Goal: Task Accomplishment & Management: Manage account settings

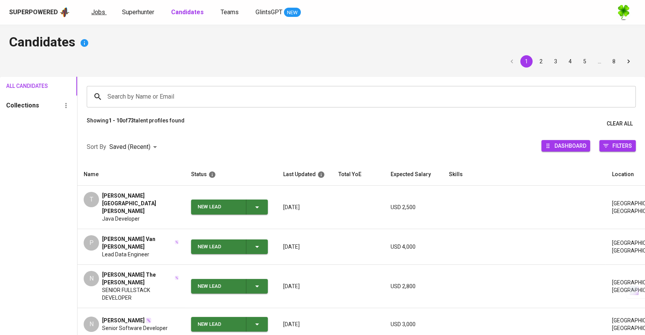
click at [99, 9] on span "Jobs" at bounding box center [98, 11] width 14 height 7
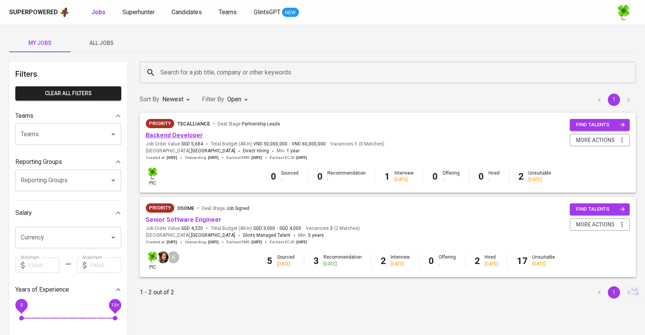
click at [167, 133] on link "Backend Developer" at bounding box center [174, 135] width 57 height 7
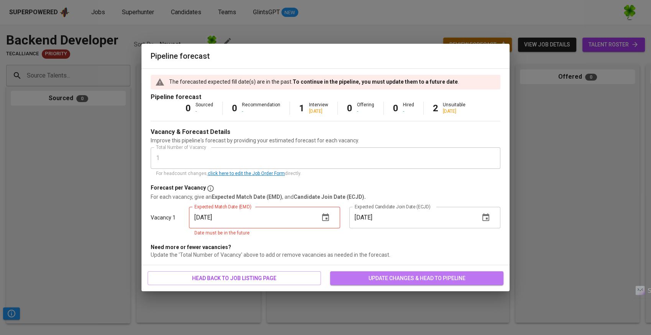
click at [352, 280] on span "update changes & head to pipeline" at bounding box center [416, 278] width 161 height 10
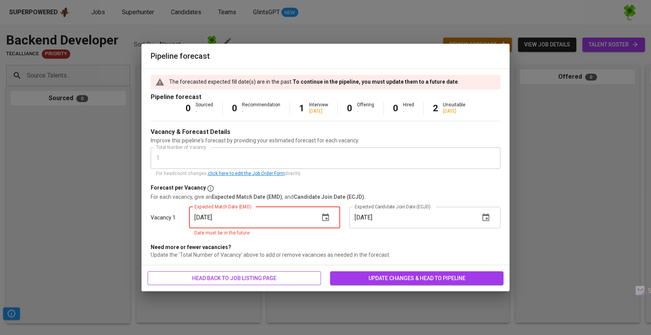
click at [298, 278] on span "head back to job listing page" at bounding box center [234, 278] width 161 height 10
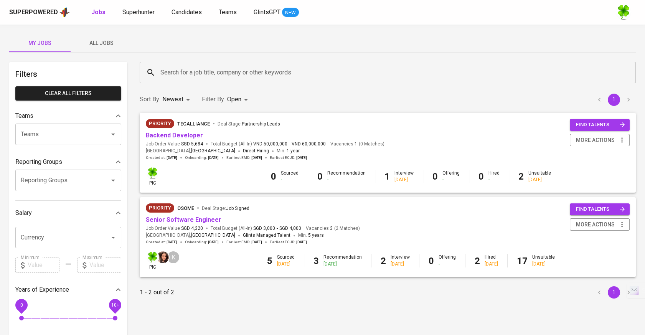
click at [187, 135] on link "Backend Developer" at bounding box center [174, 135] width 57 height 7
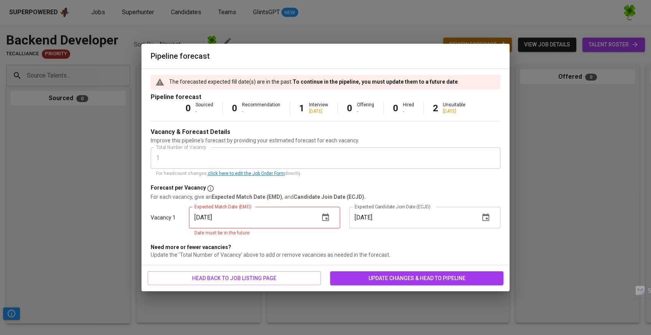
click at [328, 211] on button "button" at bounding box center [325, 217] width 18 height 18
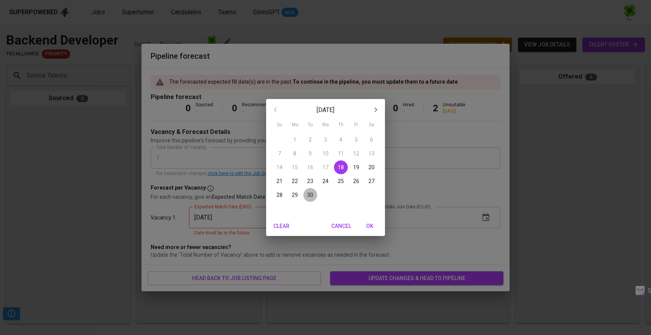
click at [310, 191] on p "30" at bounding box center [310, 195] width 6 height 8
type input "09/30/2025"
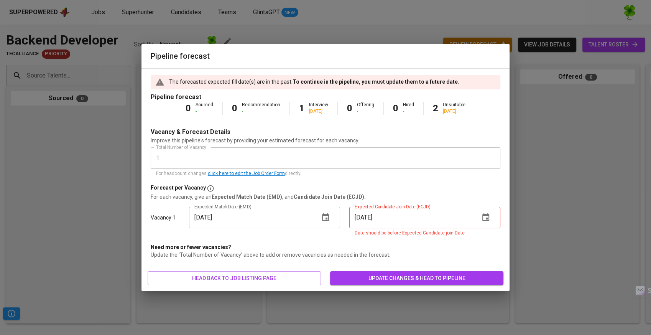
click at [485, 221] on icon "button" at bounding box center [485, 217] width 9 height 9
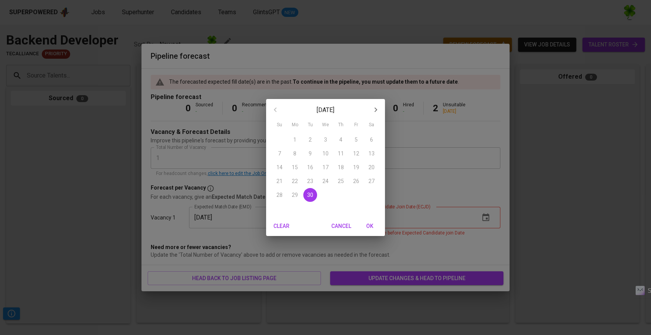
click at [366, 226] on span "OK" at bounding box center [370, 226] width 18 height 10
type input "09/30/2025"
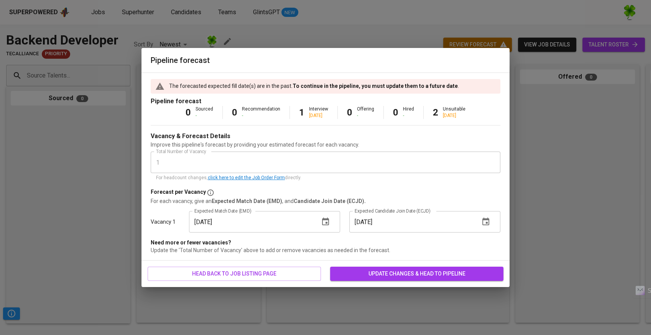
click at [398, 276] on span "update changes & head to pipeline" at bounding box center [416, 274] width 161 height 10
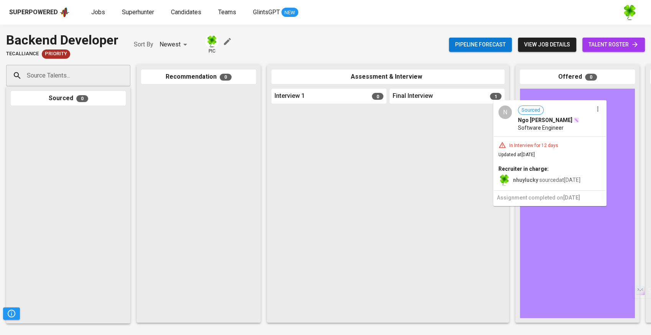
drag, startPoint x: 468, startPoint y: 148, endPoint x: 574, endPoint y: 140, distance: 105.9
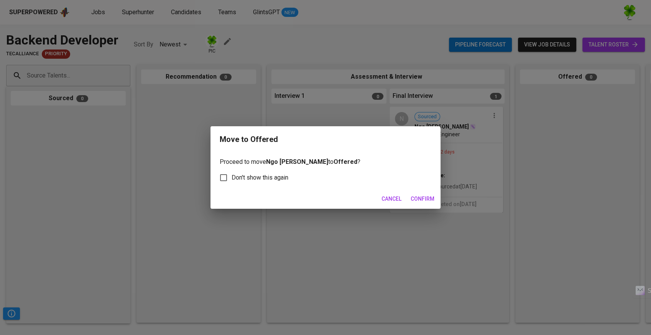
click at [422, 197] on span "Confirm" at bounding box center [423, 199] width 24 height 10
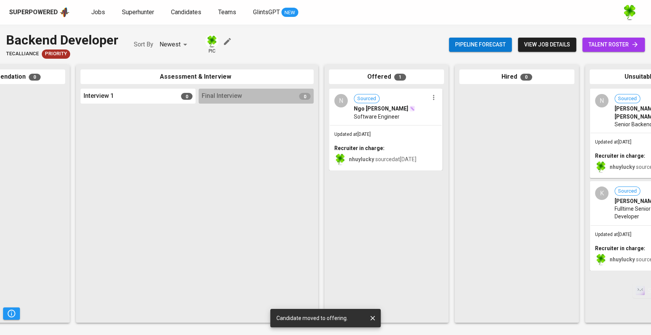
scroll to position [0, 198]
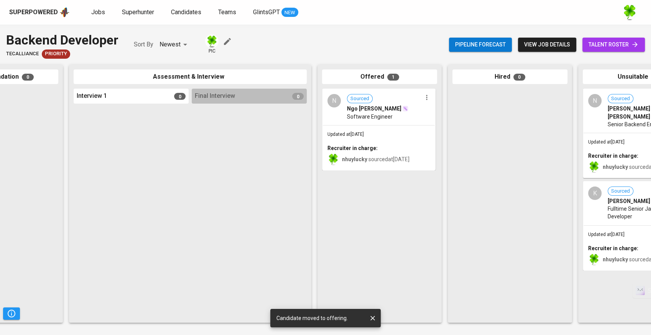
click at [53, 8] on div "Superpowered" at bounding box center [33, 12] width 49 height 9
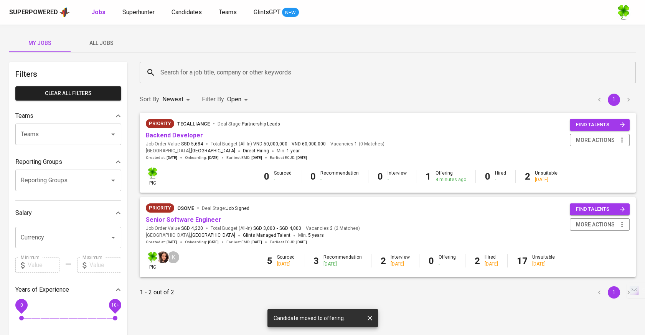
click at [114, 48] on button "All Jobs" at bounding box center [101, 43] width 61 height 18
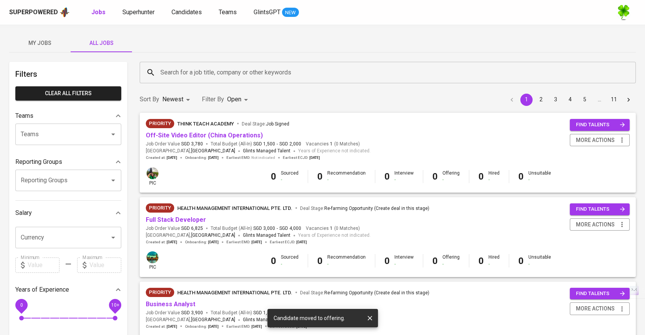
click at [58, 44] on span "My Jobs" at bounding box center [40, 43] width 52 height 10
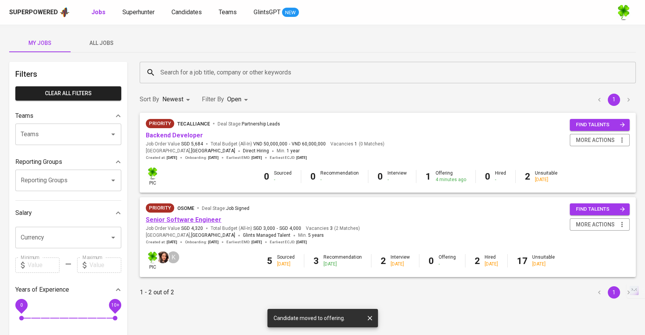
click at [212, 221] on link "Senior Software Engineer" at bounding box center [184, 219] width 76 height 7
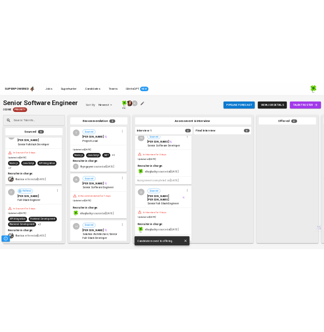
scroll to position [61, 0]
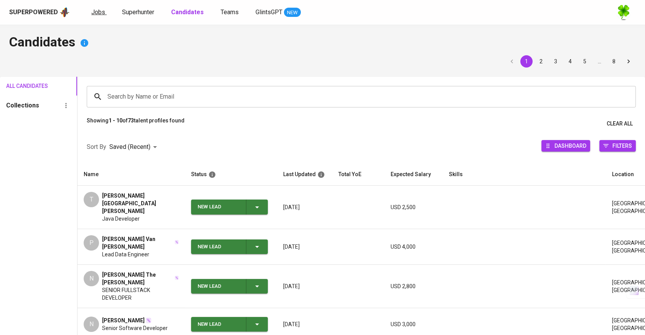
click at [100, 12] on span "Jobs" at bounding box center [98, 11] width 14 height 7
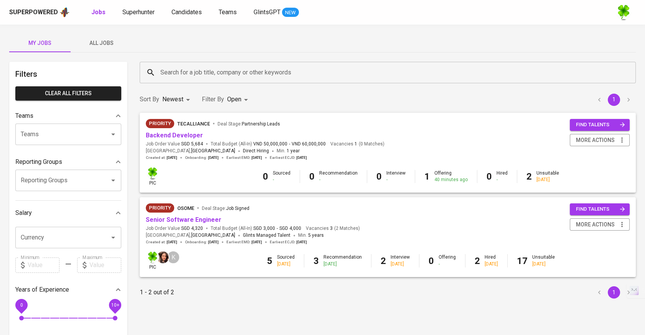
click at [113, 44] on span "All Jobs" at bounding box center [101, 43] width 52 height 10
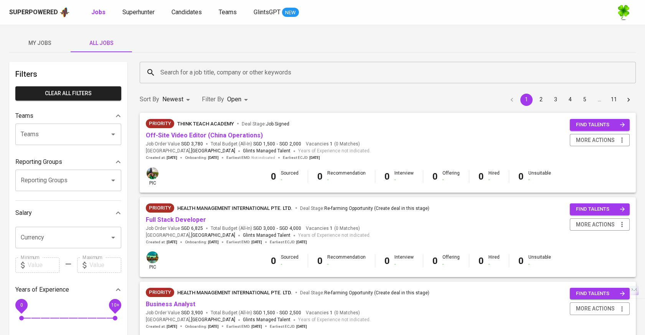
click at [208, 72] on input "Search for a job title, company or other keywords" at bounding box center [389, 72] width 462 height 15
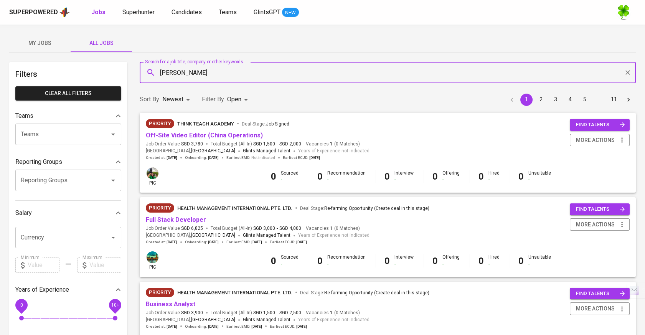
type input "[PERSON_NAME]"
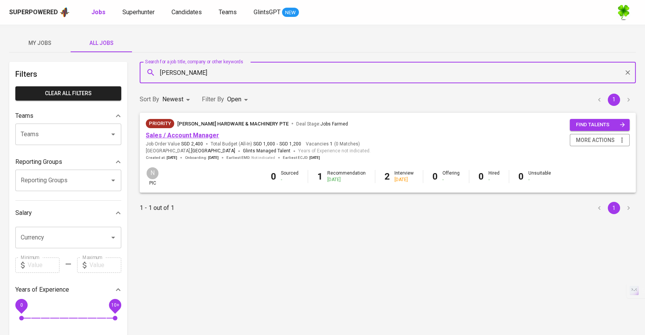
click at [189, 139] on span "Sales / Account Manager" at bounding box center [182, 135] width 73 height 9
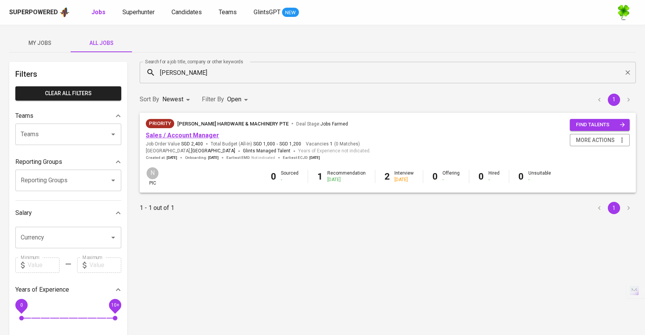
click at [195, 136] on link "Sales / Account Manager" at bounding box center [182, 135] width 73 height 7
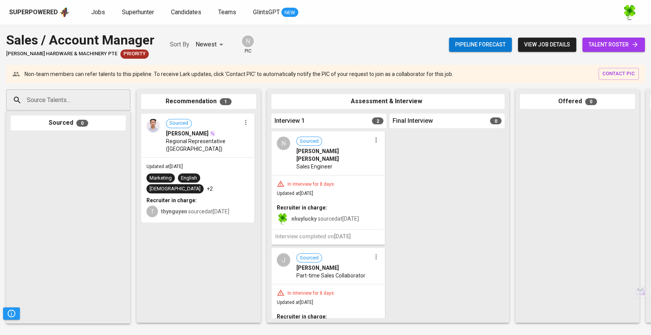
click at [230, 150] on span "Regional Representative ([GEOGRAPHIC_DATA])" at bounding box center [203, 144] width 75 height 15
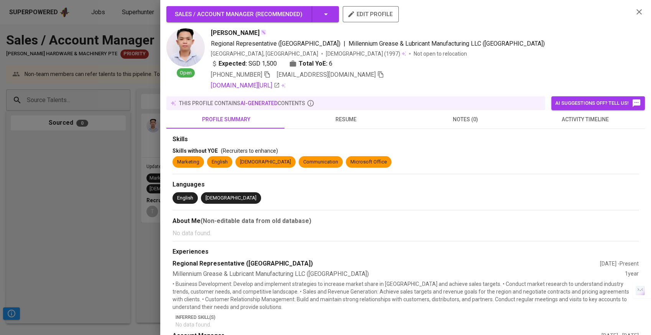
click at [353, 123] on span "resume" at bounding box center [346, 120] width 110 height 10
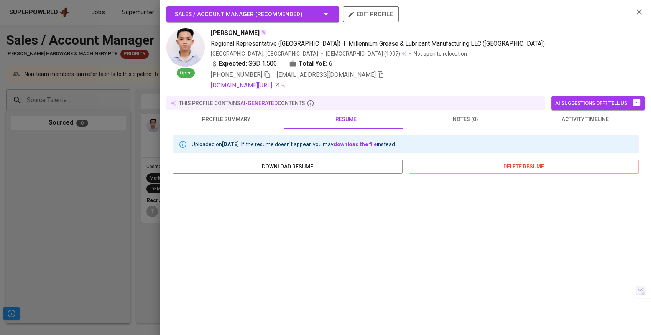
scroll to position [87, 0]
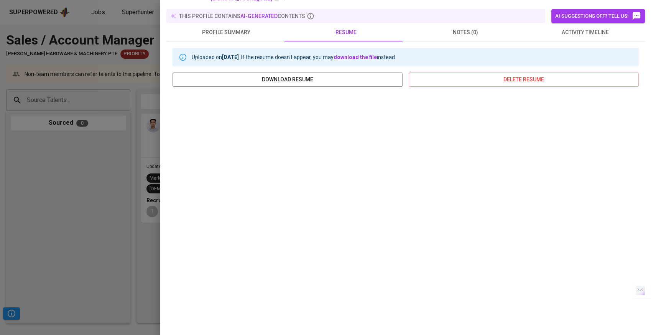
click at [123, 186] on div at bounding box center [325, 167] width 651 height 335
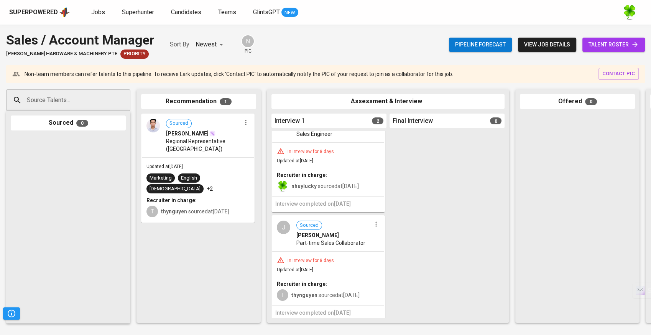
scroll to position [0, 0]
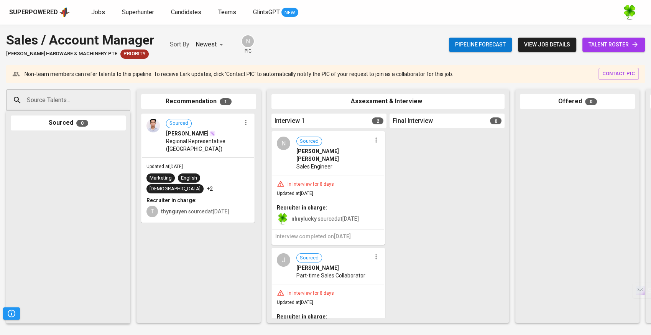
click at [374, 142] on icon "button" at bounding box center [376, 140] width 8 height 8
click at [387, 188] on span "Move to unsuitable" at bounding box center [394, 188] width 40 height 7
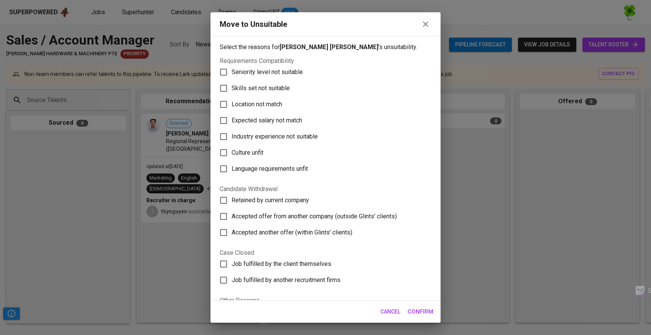
click at [268, 87] on span "Skills set not suitable" at bounding box center [261, 88] width 58 height 9
click at [232, 87] on input "Skills set not suitable" at bounding box center [224, 88] width 16 height 16
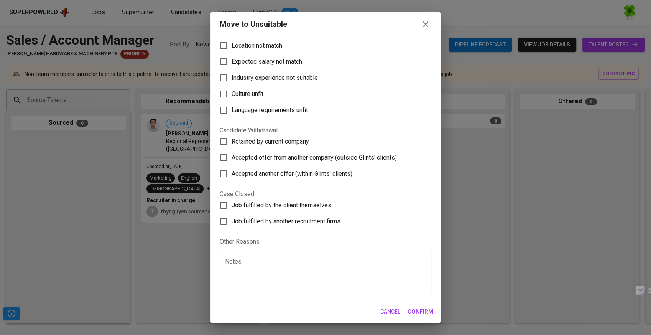
click at [251, 261] on textarea at bounding box center [325, 272] width 201 height 29
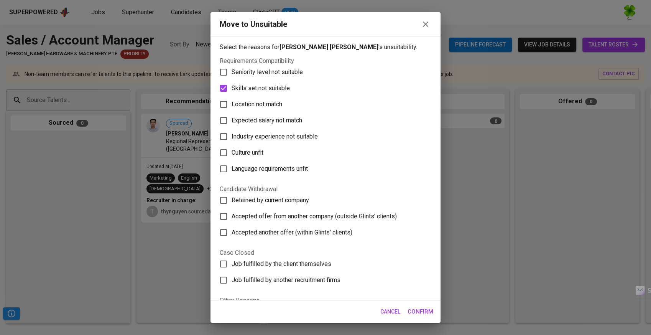
click at [257, 88] on span "Skills set not suitable" at bounding box center [261, 88] width 58 height 9
click at [232, 88] on input "Skills set not suitable" at bounding box center [224, 88] width 16 height 16
checkbox input "false"
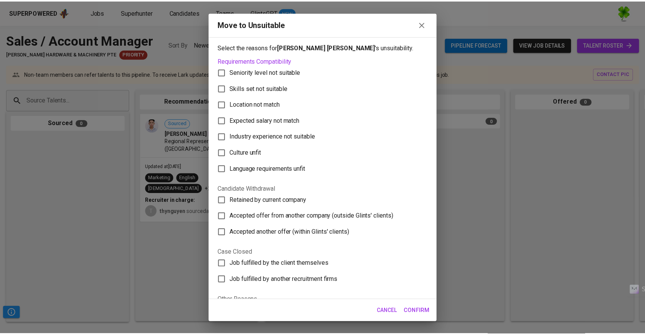
scroll to position [59, 0]
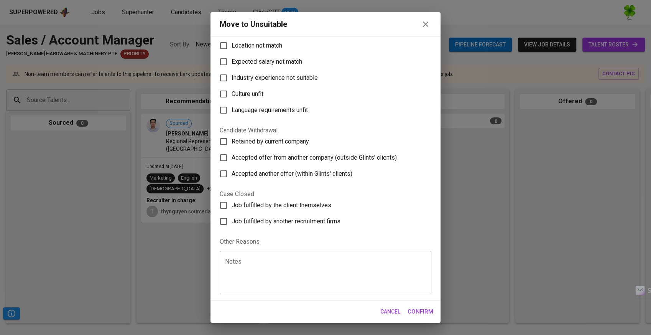
click at [294, 278] on textarea at bounding box center [325, 272] width 201 height 29
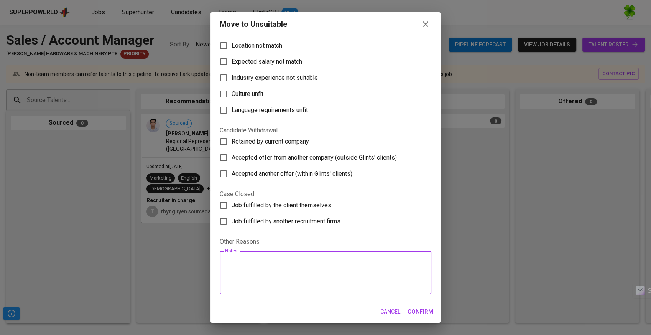
click at [397, 308] on span "Cancel" at bounding box center [391, 312] width 20 height 10
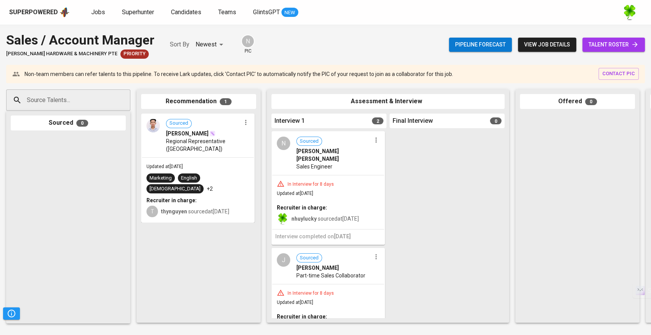
click at [342, 166] on div "N Sourced [PERSON_NAME] [PERSON_NAME] Sales Engineer" at bounding box center [328, 153] width 112 height 43
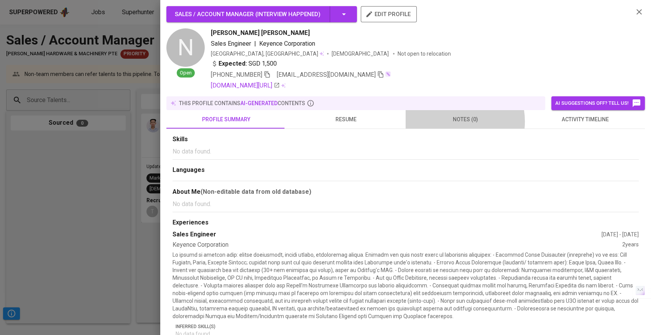
click at [451, 121] on span "notes (0)" at bounding box center [465, 120] width 110 height 10
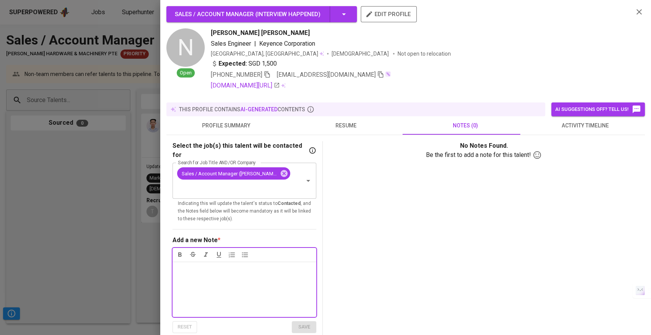
click at [261, 265] on p "Notes * ﻿" at bounding box center [244, 269] width 135 height 9
click at [261, 265] on p "Low commitment" at bounding box center [244, 269] width 135 height 9
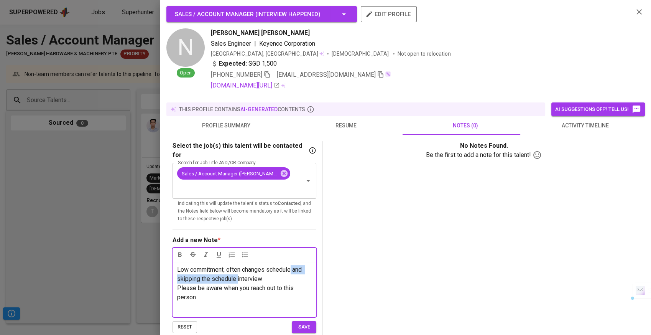
drag, startPoint x: 237, startPoint y: 271, endPoint x: 292, endPoint y: 262, distance: 56.1
click at [292, 266] on span "Low commitment, often changes schedule and skipping the schedule interview" at bounding box center [240, 274] width 126 height 16
drag, startPoint x: 214, startPoint y: 272, endPoint x: 167, endPoint y: 249, distance: 52.5
click at [167, 249] on div "Select the job(s) this talent will be contacted for Search for Job Title AND/OR…" at bounding box center [405, 305] width 479 height 341
copy span "Low commitment, often changes schedule interview"
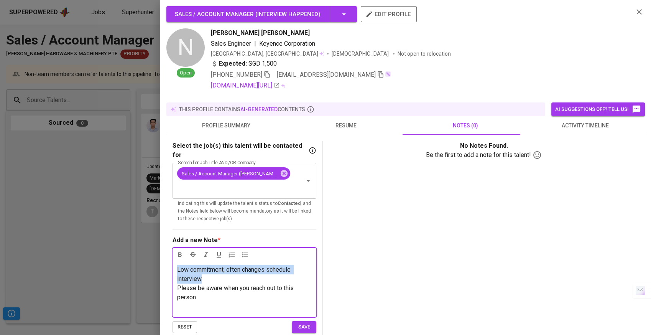
click at [263, 266] on span "Low commitment, often changes schedule interview" at bounding box center [234, 274] width 115 height 16
drag, startPoint x: 239, startPoint y: 268, endPoint x: 229, endPoint y: 259, distance: 14.1
click at [229, 265] on p "Low commitment, often changes schedule interview" at bounding box center [244, 274] width 135 height 18
click at [259, 265] on p "Low commitment, frequently reschedules interviews" at bounding box center [244, 274] width 135 height 18
drag, startPoint x: 284, startPoint y: 270, endPoint x: 170, endPoint y: 263, distance: 114.5
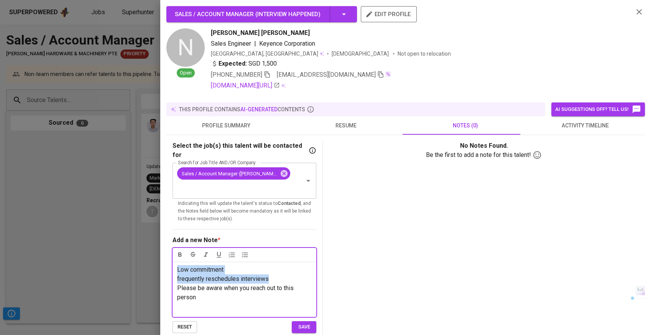
click at [170, 263] on div "Select the job(s) this talent will be contacted for Search for Job Title AND/OR…" at bounding box center [405, 305] width 479 height 341
click at [234, 252] on icon "button" at bounding box center [232, 254] width 6 height 5
click at [247, 251] on icon "button" at bounding box center [245, 255] width 8 height 8
click at [198, 268] on span "Low commitment frequently reschedules interviews" at bounding box center [239, 273] width 92 height 16
click at [193, 268] on span "Low commitment frequently reschedules interviews" at bounding box center [239, 273] width 92 height 16
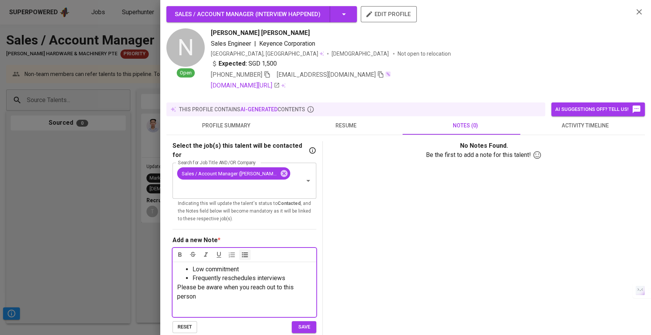
click at [295, 274] on li "Frequently reschedules interviews" at bounding box center [252, 278] width 119 height 9
click at [213, 295] on p "Please be aware when you reach out to this person" at bounding box center [244, 292] width 135 height 18
click at [306, 323] on span "save" at bounding box center [304, 327] width 17 height 9
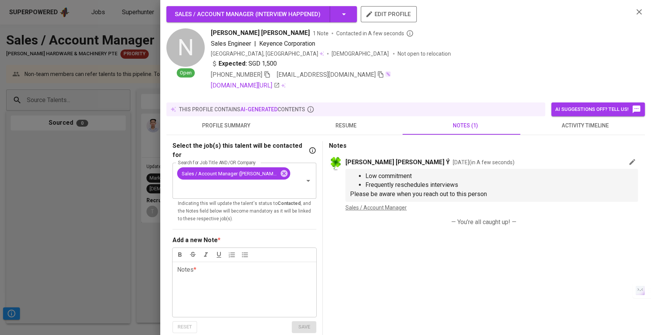
click at [348, 119] on button "resume" at bounding box center [346, 125] width 120 height 18
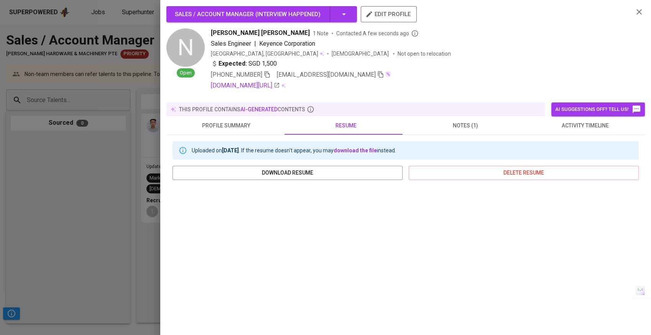
click at [120, 205] on div at bounding box center [325, 167] width 651 height 335
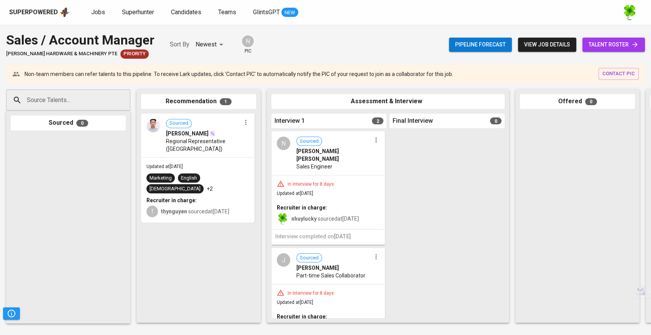
click at [63, 13] on img at bounding box center [64, 13] width 10 height 12
